Goal: Task Accomplishment & Management: Use online tool/utility

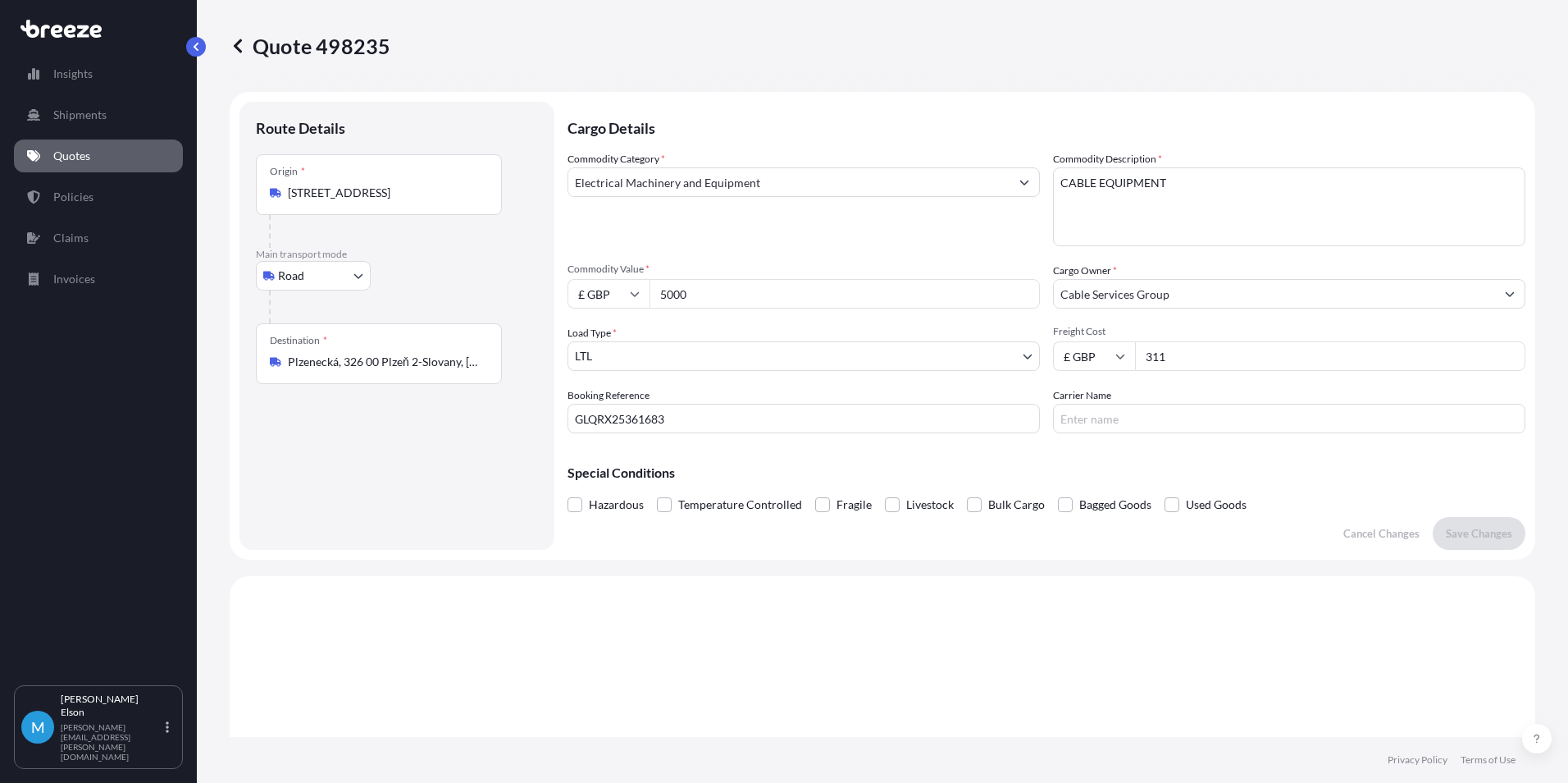
select select "Road"
select select "1"
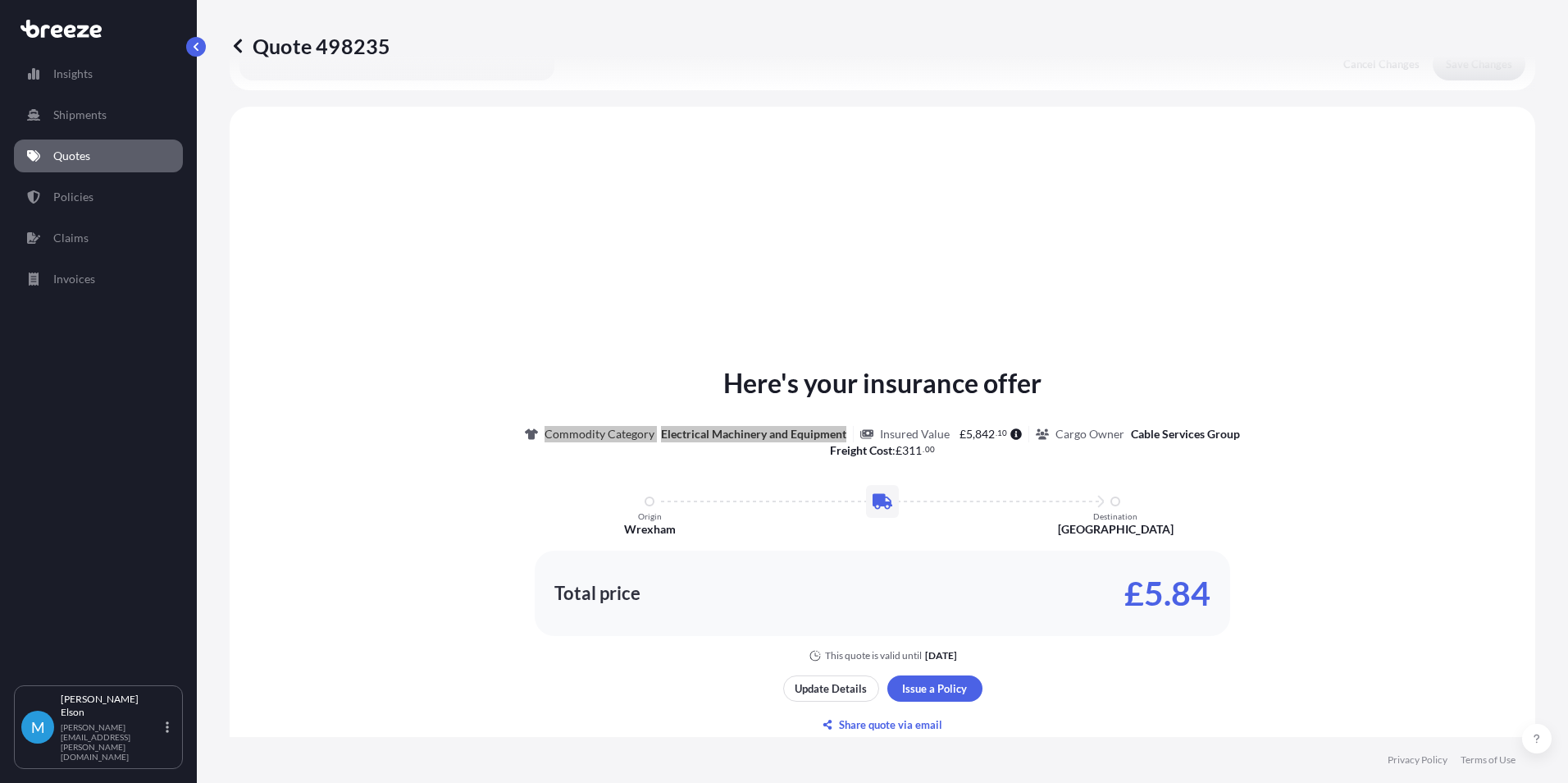
type input "366"
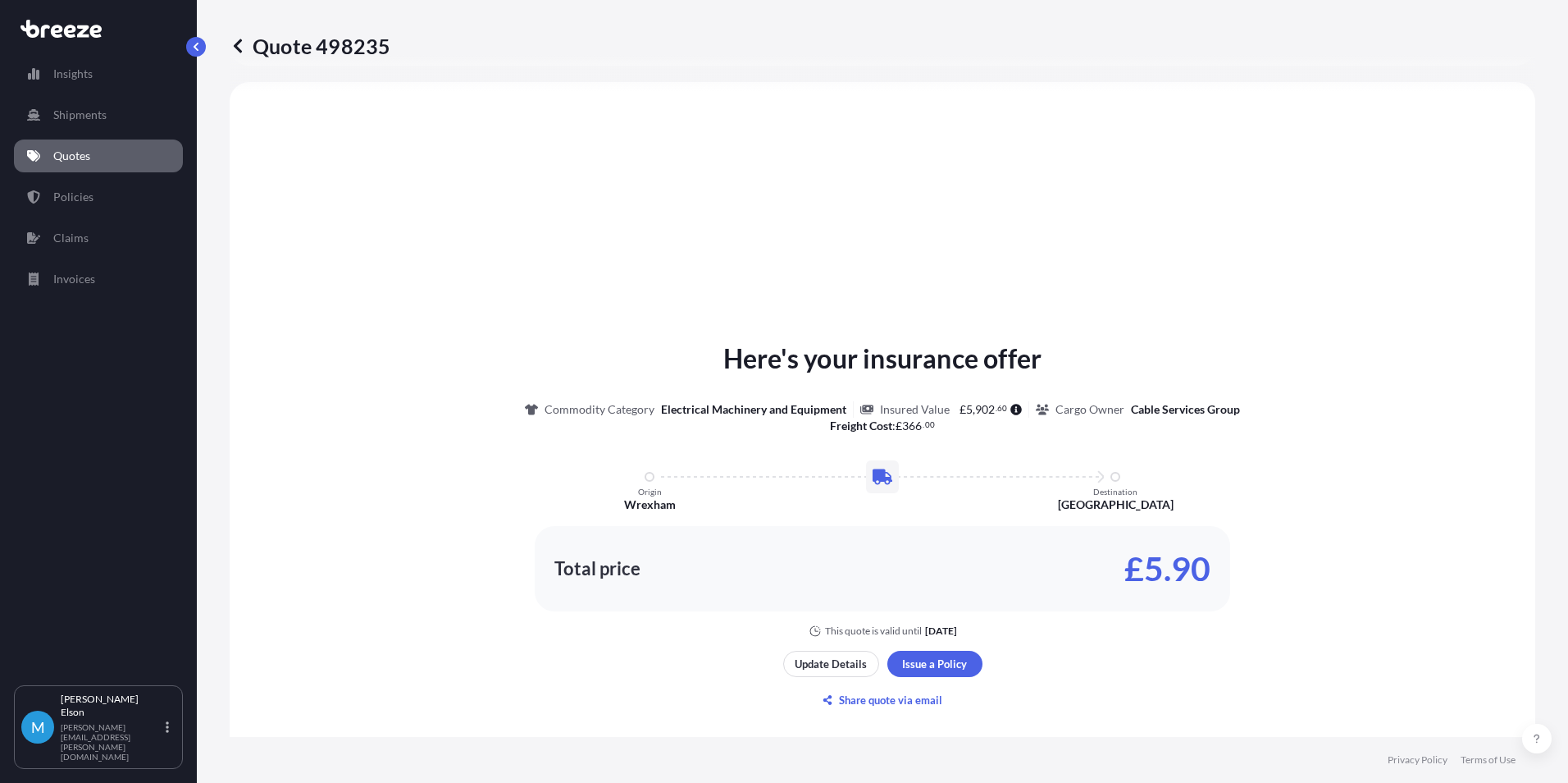
drag, startPoint x: 137, startPoint y: 31, endPoint x: 147, endPoint y: 36, distance: 11.2
click at [137, 31] on div at bounding box center [99, 28] width 156 height 18
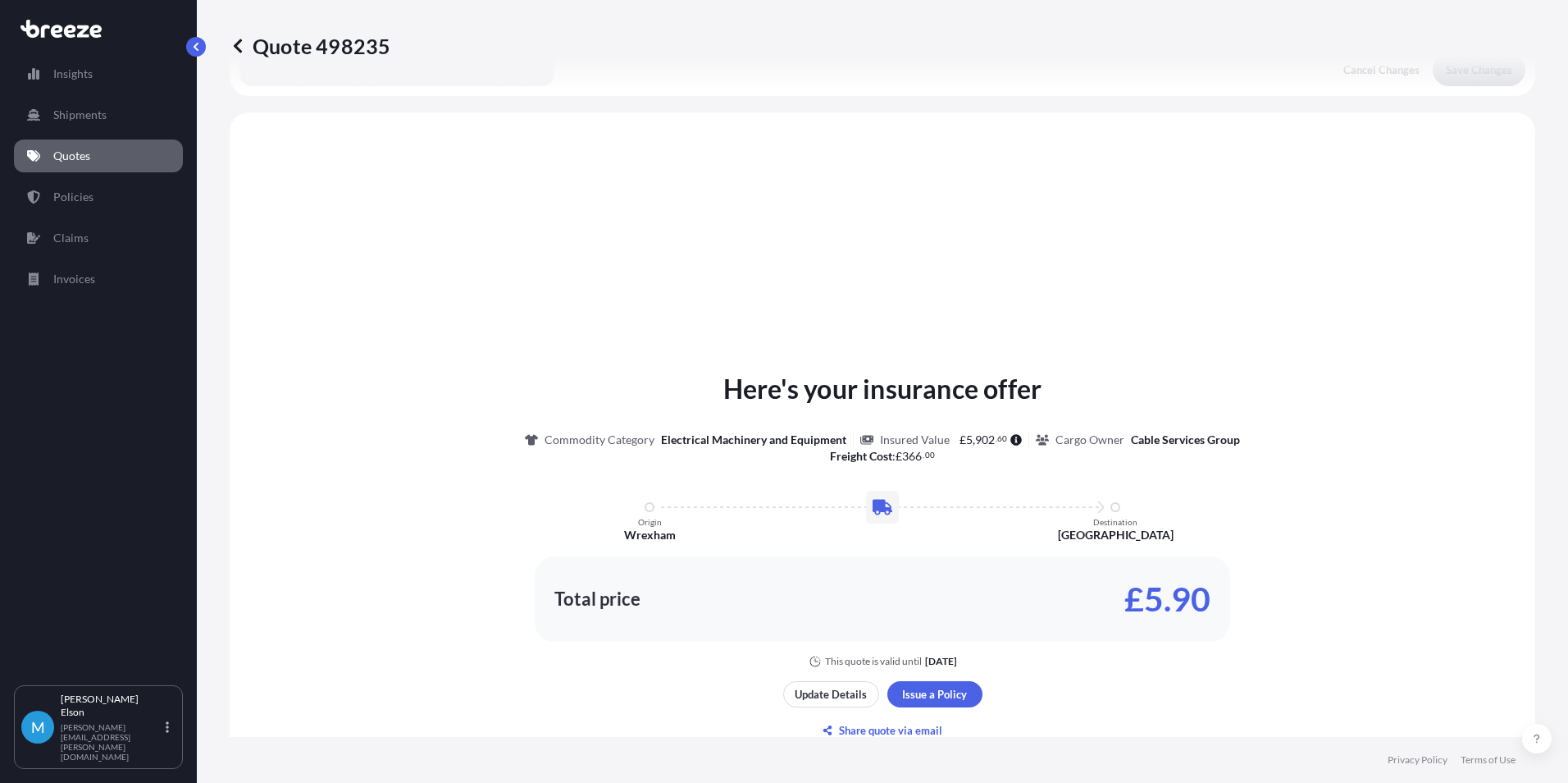
scroll to position [412, 0]
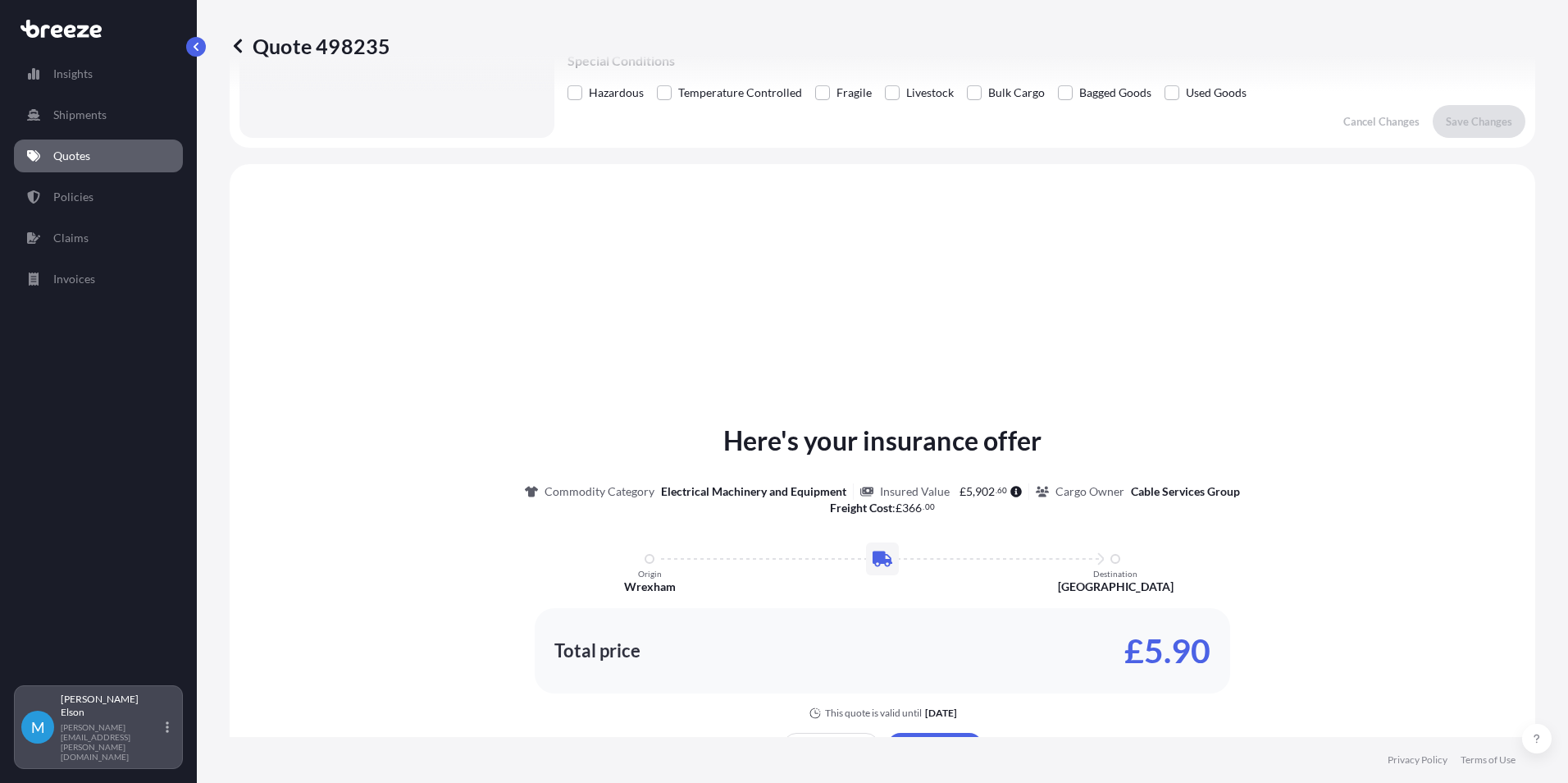
click at [143, 719] on p "[PERSON_NAME]" at bounding box center [112, 706] width 101 height 26
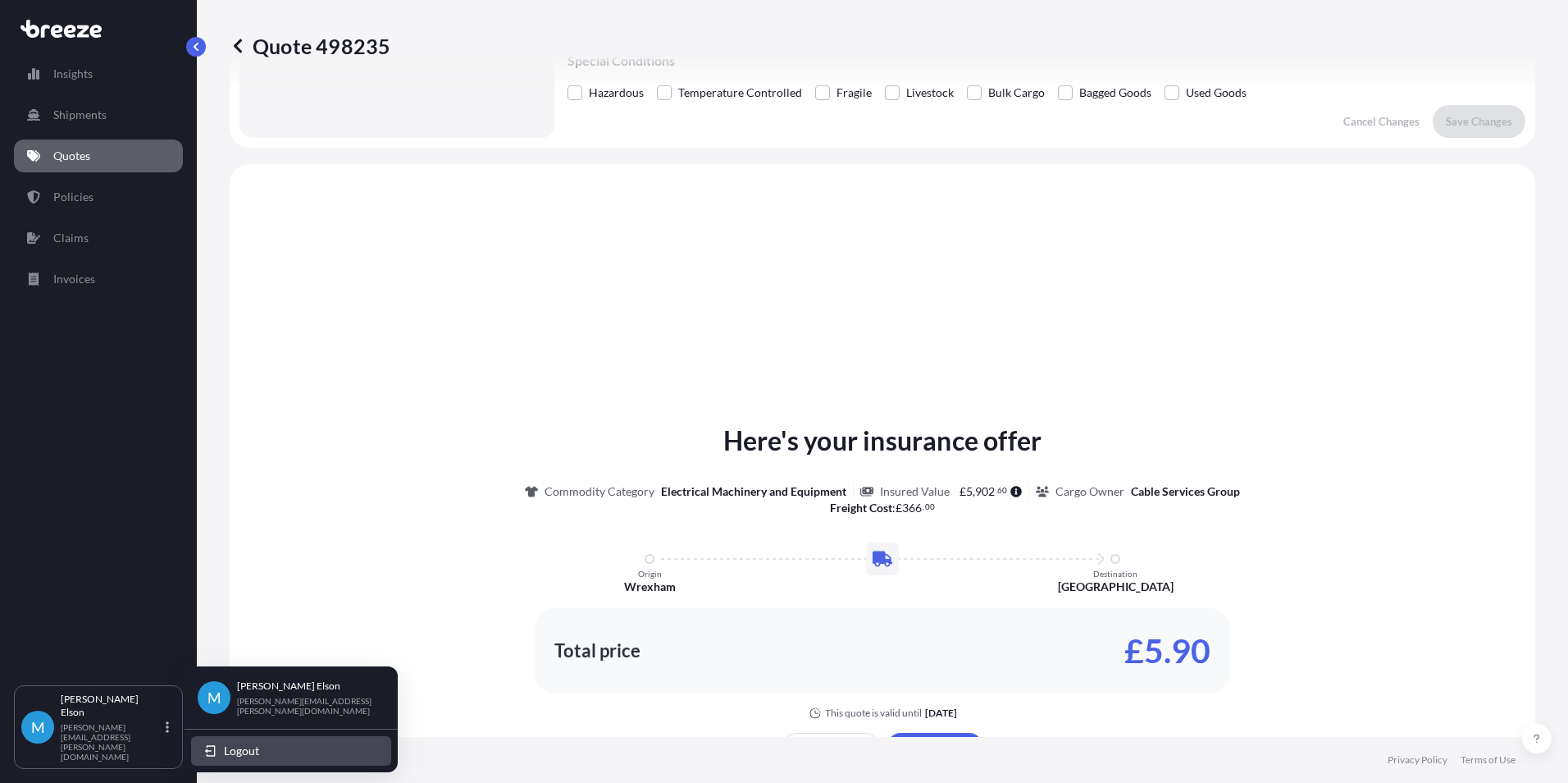
click at [270, 743] on button "Logout" at bounding box center [290, 750] width 200 height 29
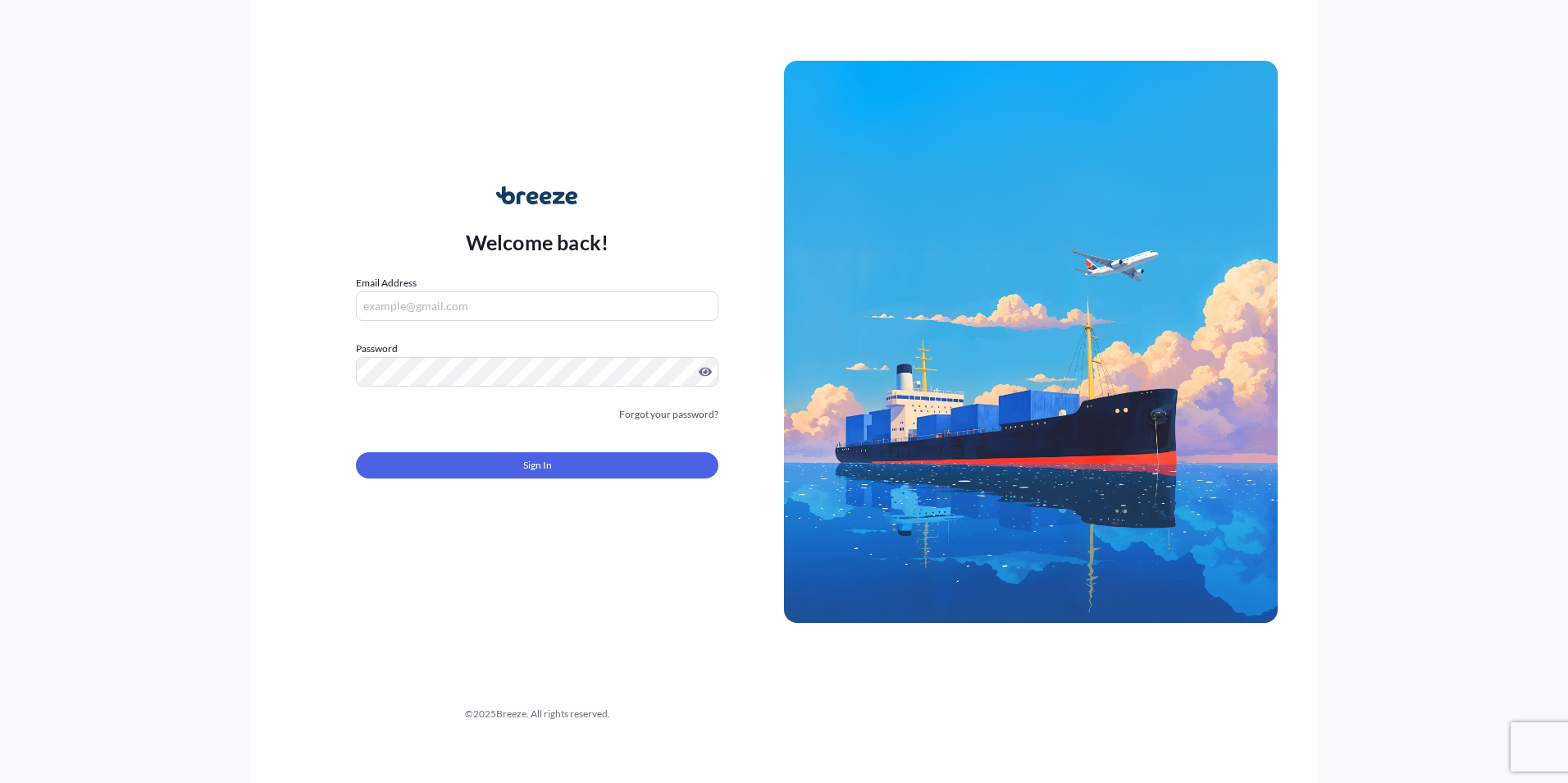
type input "[PERSON_NAME][EMAIL_ADDRESS][PERSON_NAME][DOMAIN_NAME]"
